Goal: Transaction & Acquisition: Purchase product/service

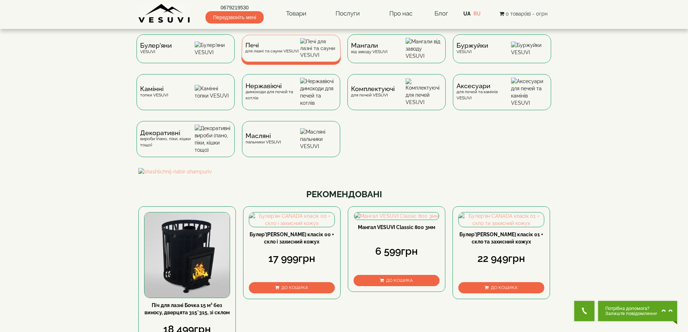
click at [294, 53] on div "Печі для лазні та сауни VESUVI" at bounding box center [271, 48] width 53 height 11
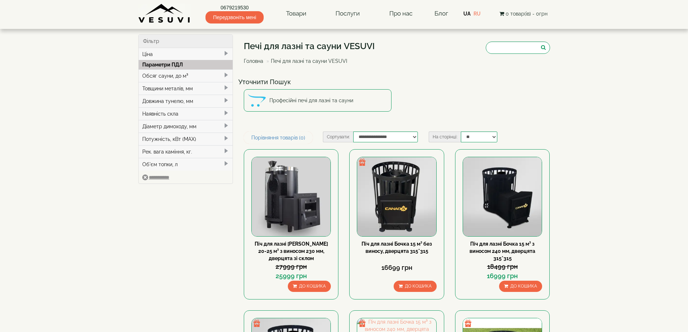
click at [146, 74] on div "Обсяг сауни, до м³" at bounding box center [186, 75] width 94 height 13
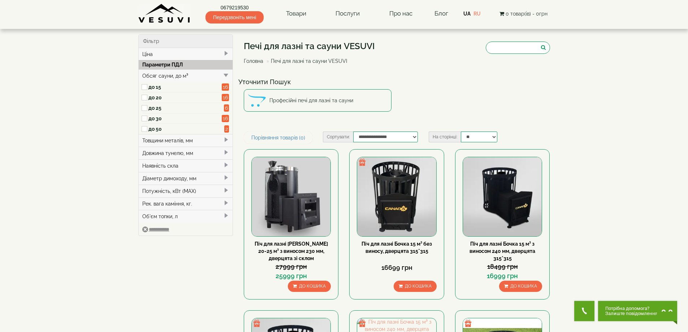
click at [150, 100] on label "до 20" at bounding box center [185, 97] width 74 height 7
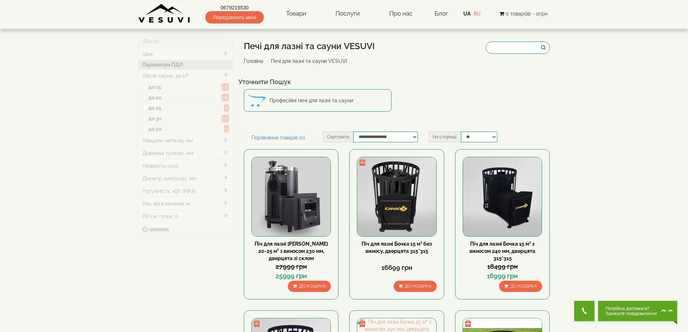
type input "*****"
